Goal: Task Accomplishment & Management: Manage account settings

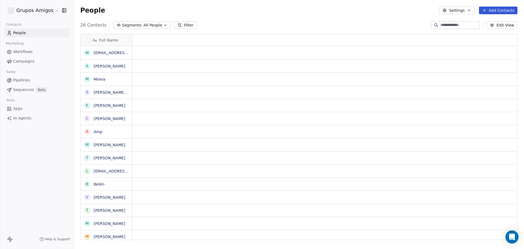
scroll to position [215, 447]
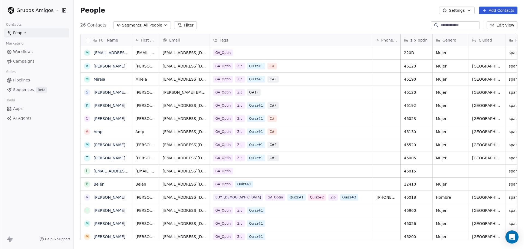
click at [54, 11] on html "Grupos Amigos Contacts People Marketing Workflows Campaigns Sales Pipelines Seq…" at bounding box center [262, 124] width 524 height 249
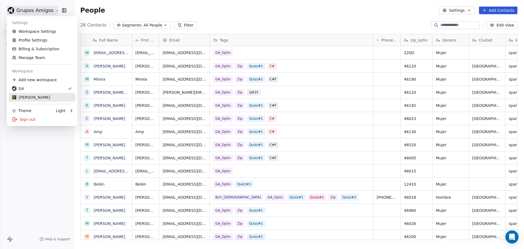
click at [43, 98] on div "[PERSON_NAME]" at bounding box center [42, 97] width 60 height 5
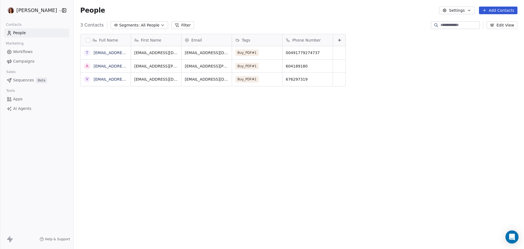
scroll to position [215, 447]
click at [45, 10] on html "[PERSON_NAME] Contacts People Marketing Workflows Campaigns Sales Sequences Bet…" at bounding box center [262, 124] width 524 height 249
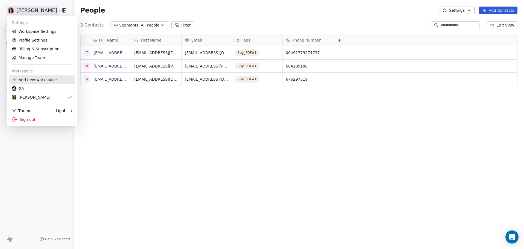
click at [50, 81] on div "Add new workspace" at bounding box center [42, 79] width 67 height 9
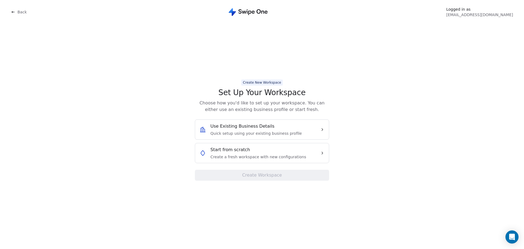
click at [257, 154] on span "Create a fresh workspace with new configurations" at bounding box center [259, 156] width 96 height 5
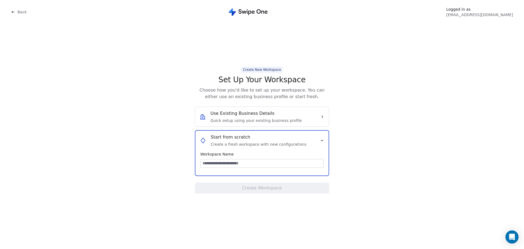
click at [235, 164] on input at bounding box center [262, 163] width 123 height 8
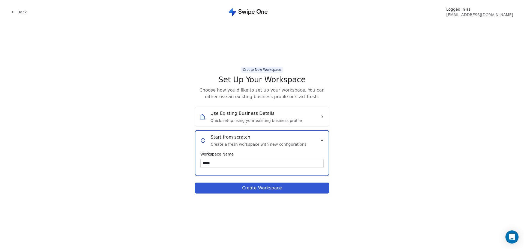
type input "*****"
click at [270, 190] on button "Create Workspace" at bounding box center [262, 187] width 134 height 11
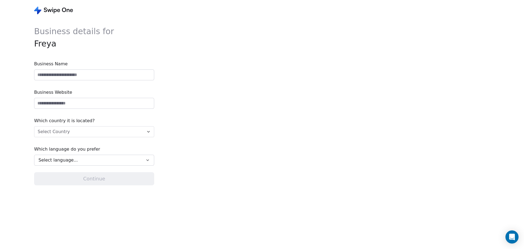
click at [52, 75] on input at bounding box center [94, 75] width 120 height 10
type input "**********"
click at [175, 94] on div "**********" at bounding box center [157, 124] width 315 height 249
click at [79, 101] on input "url" at bounding box center [94, 103] width 120 height 10
click at [64, 100] on input "url" at bounding box center [94, 103] width 120 height 10
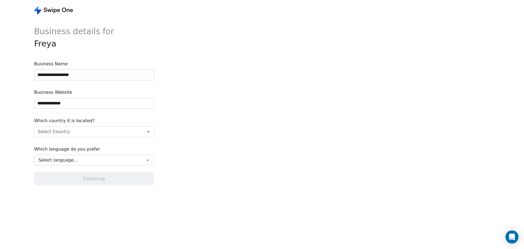
type input "**********"
click at [75, 134] on html "**********" at bounding box center [262, 124] width 524 height 249
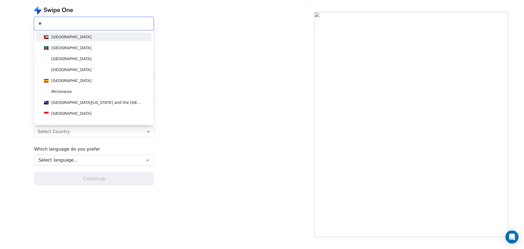
type input "*"
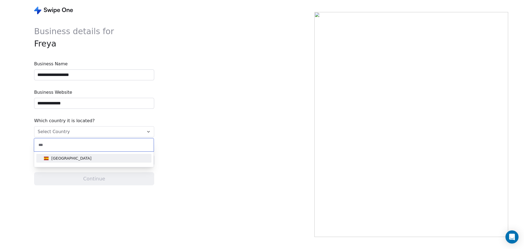
type input "***"
click at [80, 160] on div "[GEOGRAPHIC_DATA]" at bounding box center [94, 158] width 104 height 6
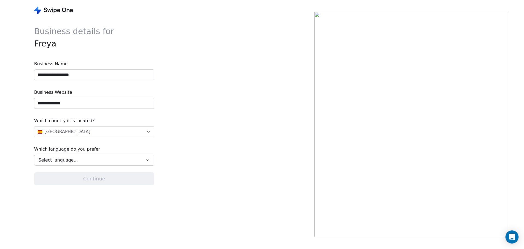
click at [84, 164] on button "Select language..." at bounding box center [94, 160] width 120 height 11
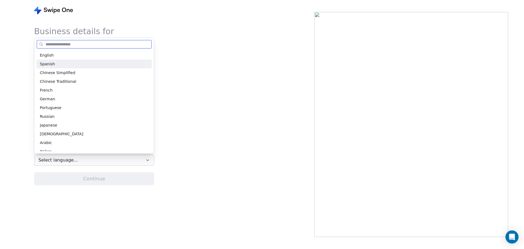
click at [50, 65] on span "Spanish" at bounding box center [47, 64] width 15 height 6
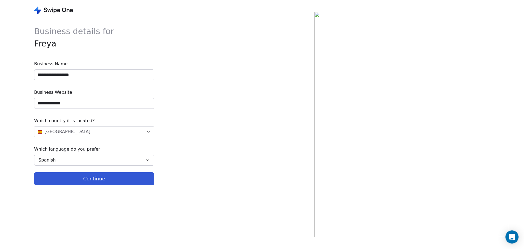
click at [213, 167] on div "**********" at bounding box center [157, 124] width 315 height 249
click at [99, 178] on button "Continue" at bounding box center [94, 178] width 120 height 13
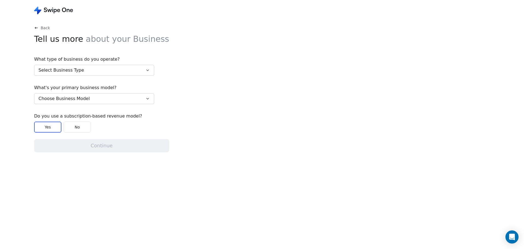
click at [114, 76] on div "What type of business do you operate? Select Business Type What's your primary …" at bounding box center [94, 94] width 120 height 76
click at [114, 72] on button "Select Business Type" at bounding box center [94, 70] width 120 height 11
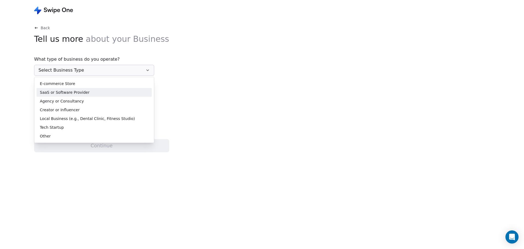
click at [90, 94] on div "SaaS or Software Provider" at bounding box center [94, 93] width 109 height 6
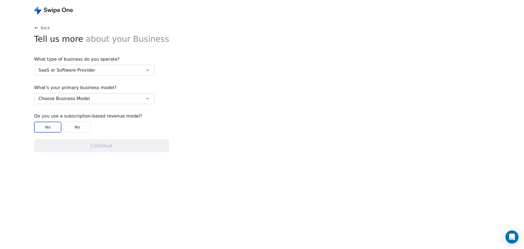
click at [88, 101] on button "Choose Business Model" at bounding box center [94, 98] width 120 height 11
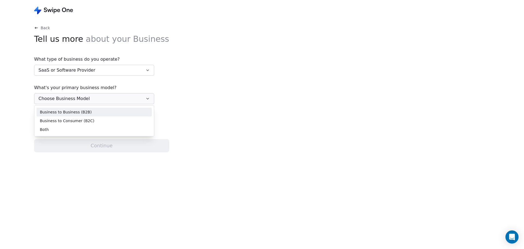
click at [93, 114] on div "Business to Business (B2B)" at bounding box center [94, 112] width 109 height 6
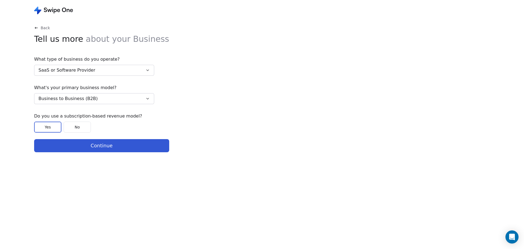
click at [81, 130] on button "No" at bounding box center [77, 127] width 27 height 11
click at [102, 145] on button "Continue" at bounding box center [101, 145] width 135 height 13
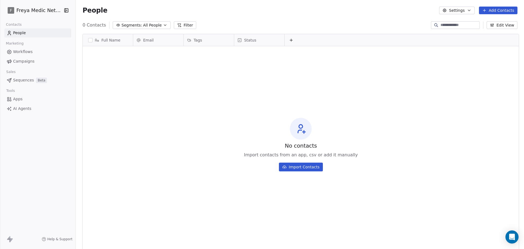
scroll to position [215, 446]
click at [424, 97] on div "No contacts Import contacts from an app, csv or add it manually Import Contacts" at bounding box center [301, 144] width 437 height 194
click at [150, 26] on span "All People" at bounding box center [152, 25] width 19 height 6
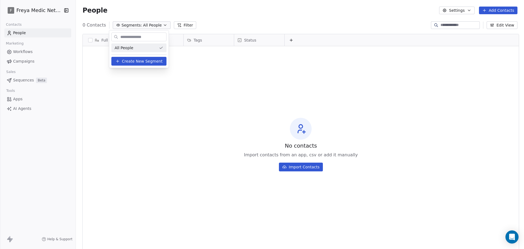
click at [150, 26] on html "[PERSON_NAME] Medic Network Contacts People Marketing Workflows Campaigns Sales…" at bounding box center [262, 124] width 524 height 249
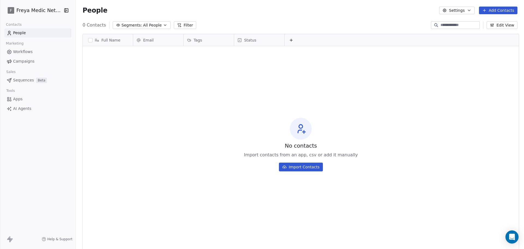
click at [20, 99] on span "Apps" at bounding box center [18, 99] width 10 height 6
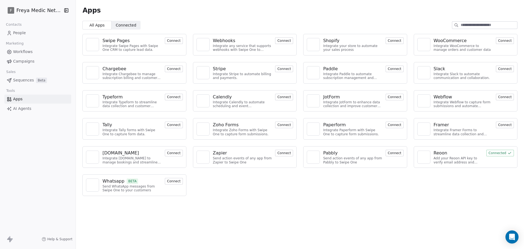
click at [20, 98] on span "Apps" at bounding box center [18, 99] width 10 height 6
click at [45, 126] on div "F Freya Medic Network Contacts People Marketing Workflows Campaigns Sales Seque…" at bounding box center [38, 124] width 76 height 249
click at [384, 189] on div "Swipe Pages Integrate Swipe Pages with Swipe One CRM to capture lead data. Conn…" at bounding box center [300, 115] width 449 height 171
click at [122, 24] on span "Connected" at bounding box center [126, 25] width 20 height 6
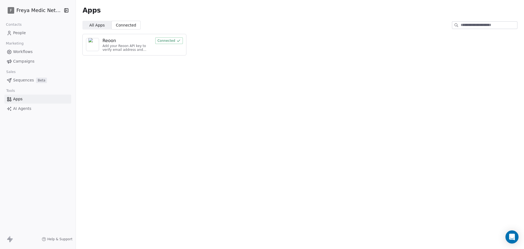
click at [98, 23] on span "All Apps" at bounding box center [96, 25] width 15 height 6
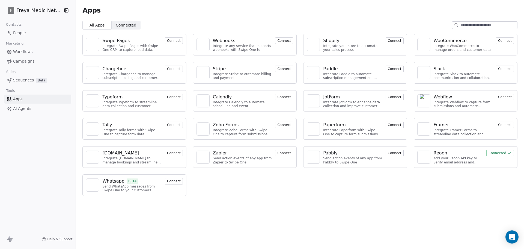
click at [311, 196] on div "Swipe Pages Integrate Swipe Pages with Swipe One CRM to capture lead data. Conn…" at bounding box center [300, 115] width 449 height 171
click at [244, 202] on div "Apps All Apps All Apps Connected Connected Swipe Pages Integrate Swipe Pages wi…" at bounding box center [300, 124] width 449 height 249
click at [28, 111] on span "AI Agents" at bounding box center [22, 109] width 18 height 6
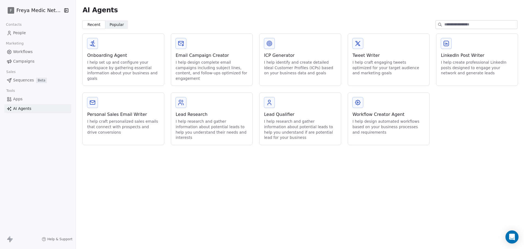
click at [22, 98] on span "Apps" at bounding box center [18, 99] width 10 height 6
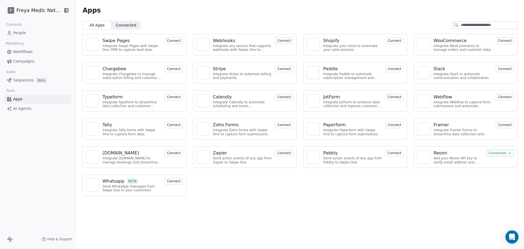
click at [11, 239] on icon at bounding box center [11, 240] width 3 height 4
click at [27, 8] on html "[PERSON_NAME] Medic Network Contacts People Marketing Workflows Campaigns Sales…" at bounding box center [262, 124] width 524 height 249
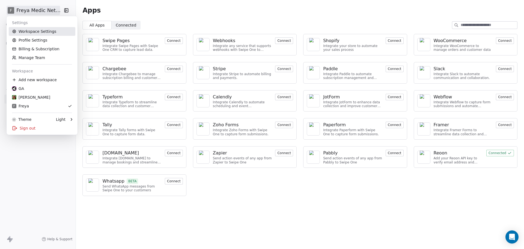
click at [44, 34] on link "Workspace Settings" at bounding box center [42, 31] width 67 height 9
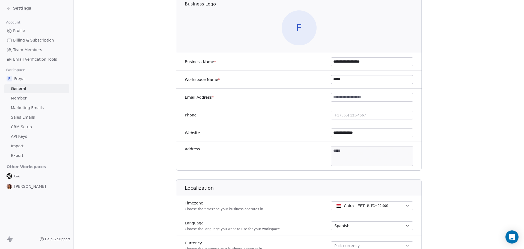
scroll to position [137, 0]
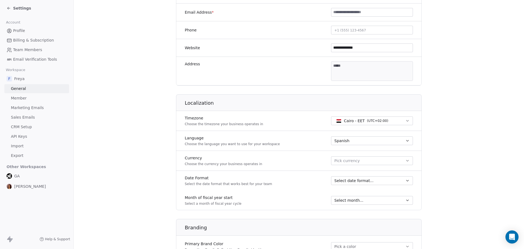
click at [346, 163] on span "Pick currency" at bounding box center [347, 161] width 25 height 6
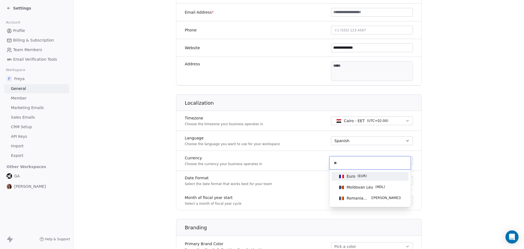
type input "**"
click at [375, 178] on div "Euro ( EUR )" at bounding box center [370, 176] width 66 height 6
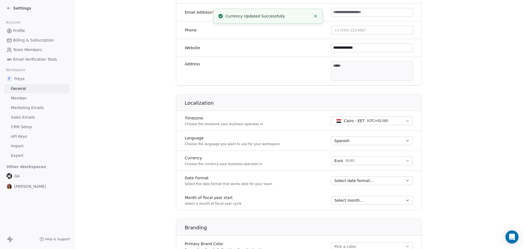
click at [370, 183] on button "Select date format..." at bounding box center [372, 180] width 82 height 9
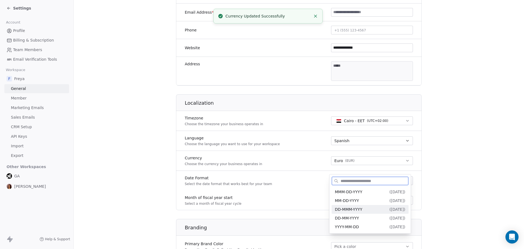
click at [358, 211] on span "DD-MMM-YYYY" at bounding box center [348, 209] width 27 height 4
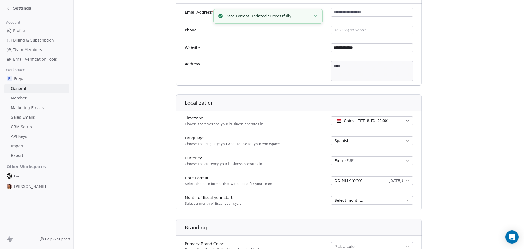
click at [355, 201] on span "Select month..." at bounding box center [349, 199] width 29 height 5
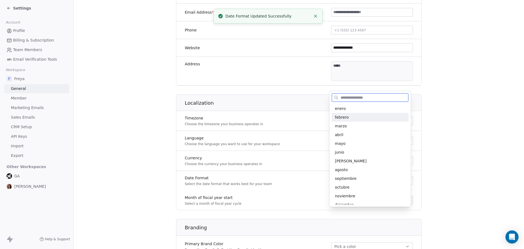
click at [345, 115] on span "febrero" at bounding box center [370, 116] width 70 height 5
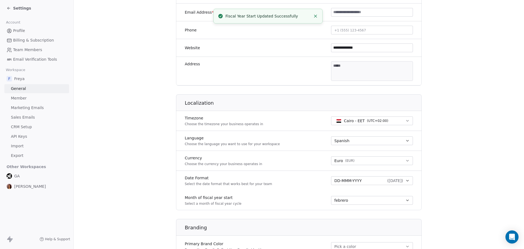
click at [363, 202] on div "febrero" at bounding box center [369, 199] width 69 height 5
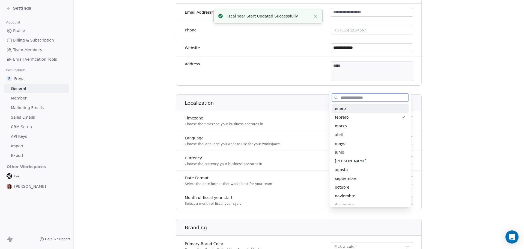
click at [350, 111] on div "enero" at bounding box center [370, 108] width 77 height 9
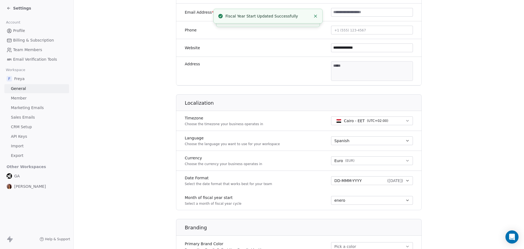
click at [460, 213] on section "**********" at bounding box center [299, 118] width 451 height 511
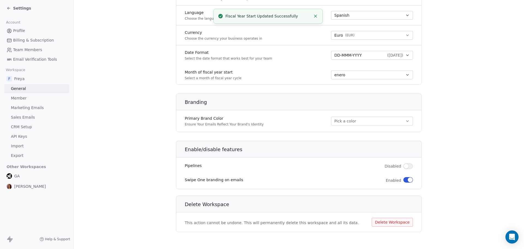
scroll to position [263, 0]
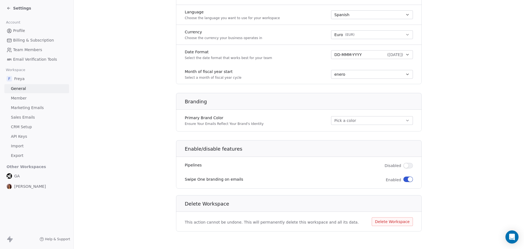
click at [408, 178] on span "button" at bounding box center [410, 179] width 5 height 5
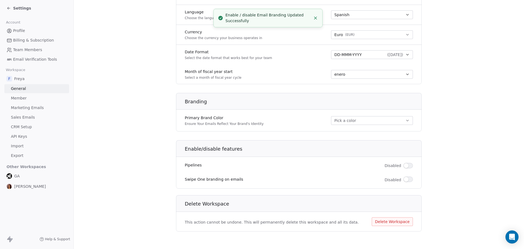
click at [405, 167] on span "button" at bounding box center [406, 165] width 5 height 5
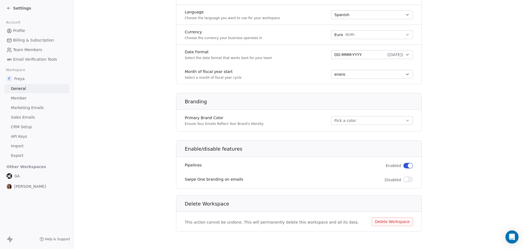
click at [22, 98] on span "Member" at bounding box center [19, 98] width 16 height 6
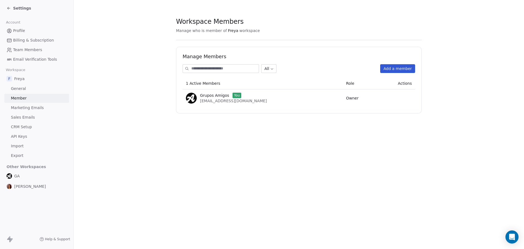
click at [28, 127] on span "CRM Setup" at bounding box center [21, 127] width 21 height 6
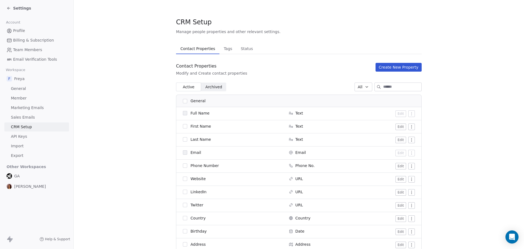
click at [22, 110] on span "Marketing Emails" at bounding box center [27, 108] width 33 height 6
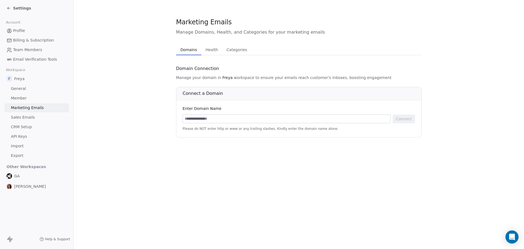
click at [203, 120] on input at bounding box center [287, 119] width 208 height 8
type input "*"
type input "**********"
click at [279, 155] on div "**********" at bounding box center [299, 124] width 451 height 249
click at [402, 118] on button "Connect" at bounding box center [404, 118] width 22 height 9
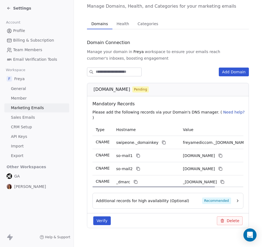
scroll to position [28, 0]
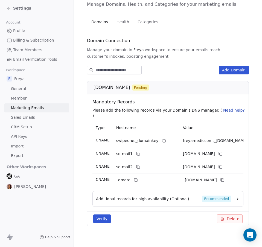
click at [8, 8] on icon at bounding box center [9, 8] width 4 height 4
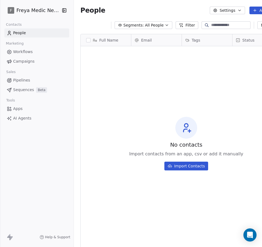
scroll to position [213, 215]
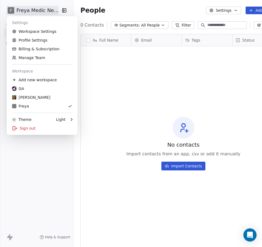
click at [50, 11] on html "[PERSON_NAME] Medic Network Contacts People Marketing Workflows Campaigns Sales…" at bounding box center [131, 123] width 262 height 247
click at [43, 31] on link "Workspace Settings" at bounding box center [42, 31] width 67 height 9
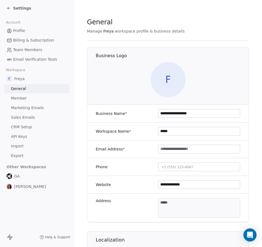
click at [27, 107] on span "Marketing Emails" at bounding box center [27, 108] width 33 height 6
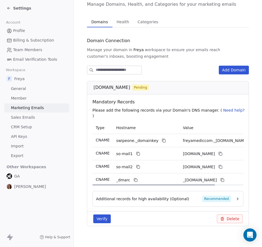
scroll to position [1, 0]
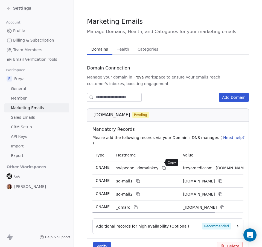
click at [161, 166] on icon at bounding box center [163, 168] width 4 height 4
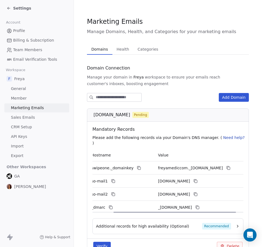
drag, startPoint x: 191, startPoint y: 207, endPoint x: 235, endPoint y: 185, distance: 49.0
click at [210, 211] on div at bounding box center [174, 211] width 122 height 1
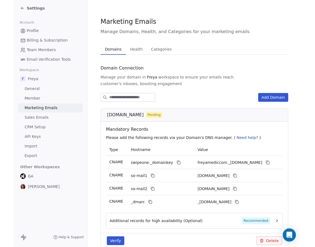
scroll to position [0, 0]
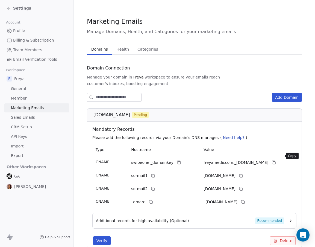
click at [276, 160] on icon at bounding box center [274, 162] width 4 height 4
click at [152, 173] on icon at bounding box center [153, 175] width 4 height 4
click at [243, 173] on icon at bounding box center [241, 175] width 4 height 4
click at [151, 186] on icon at bounding box center [153, 188] width 4 height 4
click at [243, 186] on icon at bounding box center [241, 188] width 4 height 4
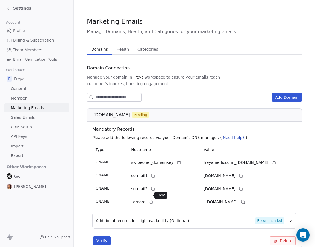
click at [150, 199] on icon at bounding box center [151, 201] width 4 height 4
drag, startPoint x: 248, startPoint y: 196, endPoint x: 256, endPoint y: 193, distance: 9.2
click at [245, 199] on icon at bounding box center [243, 201] width 4 height 4
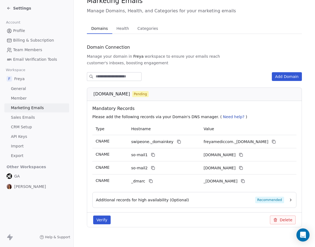
click at [219, 196] on div "Additional records for high availability (Optional) Recommended" at bounding box center [190, 199] width 188 height 7
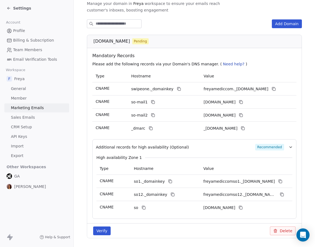
scroll to position [76, 0]
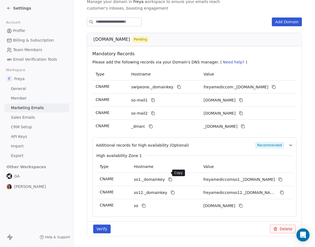
click at [168, 177] on icon at bounding box center [170, 179] width 4 height 4
click at [278, 177] on icon at bounding box center [280, 179] width 4 height 4
click at [170, 190] on icon at bounding box center [172, 192] width 4 height 4
click at [281, 190] on icon at bounding box center [282, 192] width 4 height 4
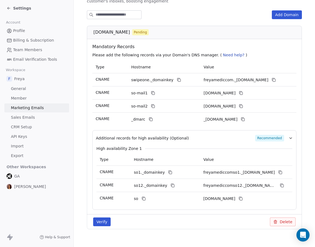
scroll to position [85, 0]
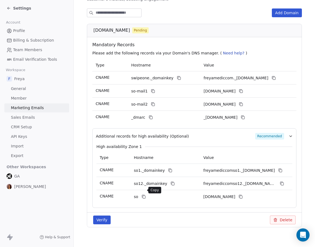
click at [145, 194] on icon at bounding box center [143, 196] width 4 height 4
click at [243, 194] on icon at bounding box center [240, 196] width 4 height 4
click at [99, 215] on button "Verify" at bounding box center [101, 219] width 17 height 9
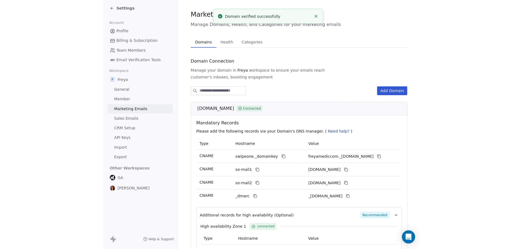
scroll to position [3, 0]
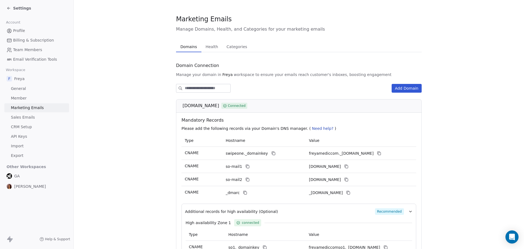
click at [154, 162] on section "Marketing Emails Manage Domains, Health, and Categories for your marketing emai…" at bounding box center [299, 163] width 451 height 333
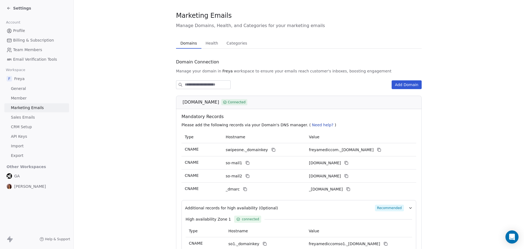
scroll to position [0, 0]
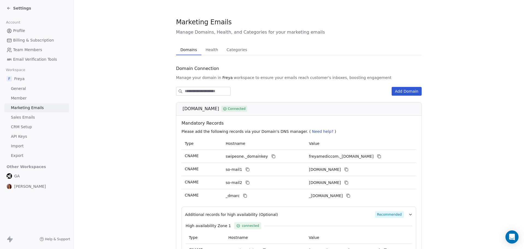
click at [9, 7] on icon at bounding box center [9, 8] width 4 height 4
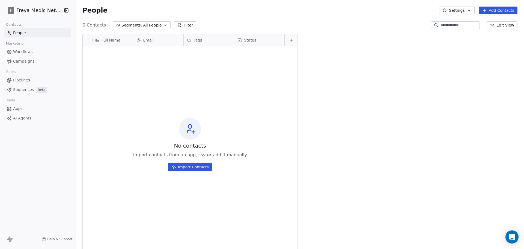
scroll to position [215, 446]
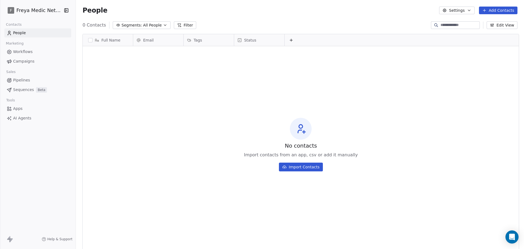
click at [172, 119] on div "No contacts Import contacts from an app, csv or add it manually Import Contacts" at bounding box center [301, 144] width 437 height 194
click at [19, 108] on span "Apps" at bounding box center [18, 109] width 10 height 6
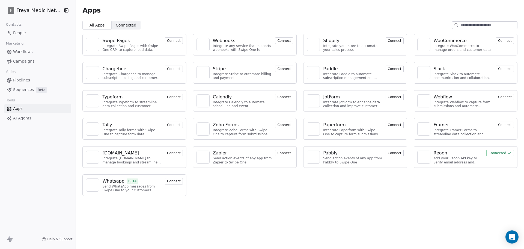
click at [26, 81] on span "Pipelines" at bounding box center [21, 80] width 17 height 6
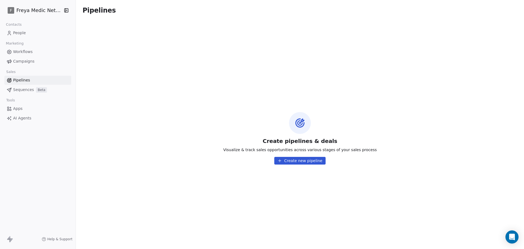
click at [23, 90] on span "Sequences" at bounding box center [23, 90] width 21 height 6
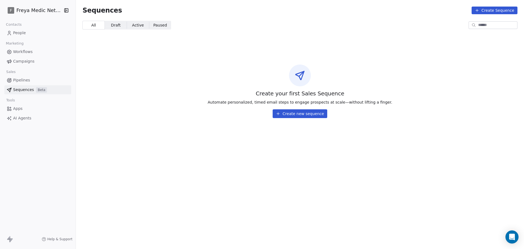
click at [23, 63] on span "Campaigns" at bounding box center [23, 61] width 21 height 6
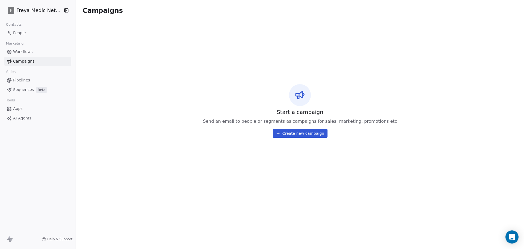
click at [30, 53] on span "Workflows" at bounding box center [23, 52] width 20 height 6
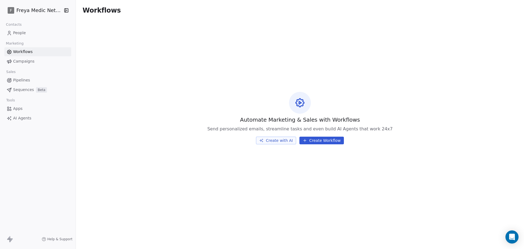
click at [27, 32] on link "People" at bounding box center [37, 32] width 67 height 9
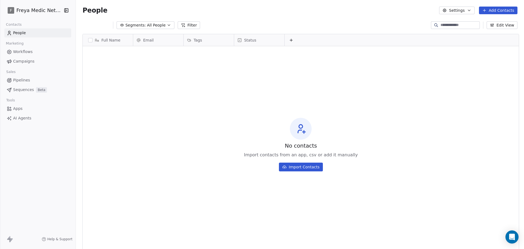
scroll to position [215, 446]
click at [477, 93] on div "No contacts Import contacts from an app, csv or add it manually Import Contacts" at bounding box center [301, 144] width 437 height 194
